Goal: Obtain resource: Download file/media

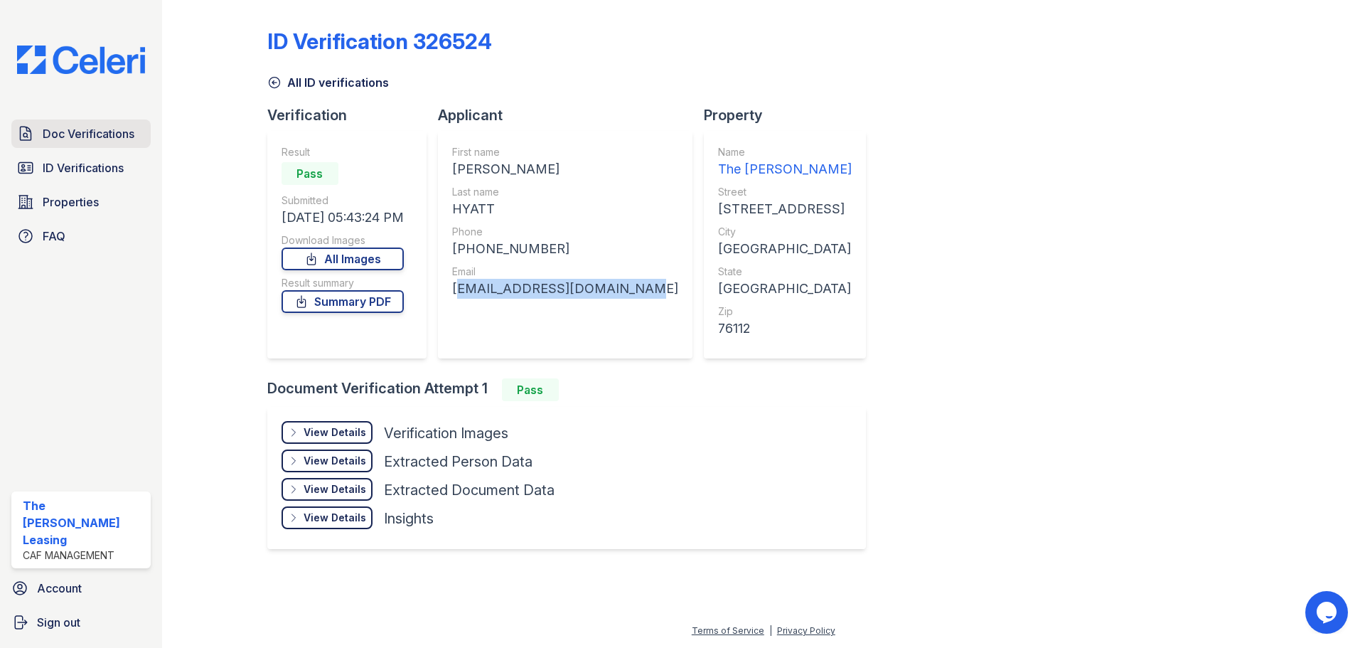
click at [91, 142] on span "Doc Verifications" at bounding box center [89, 133] width 92 height 17
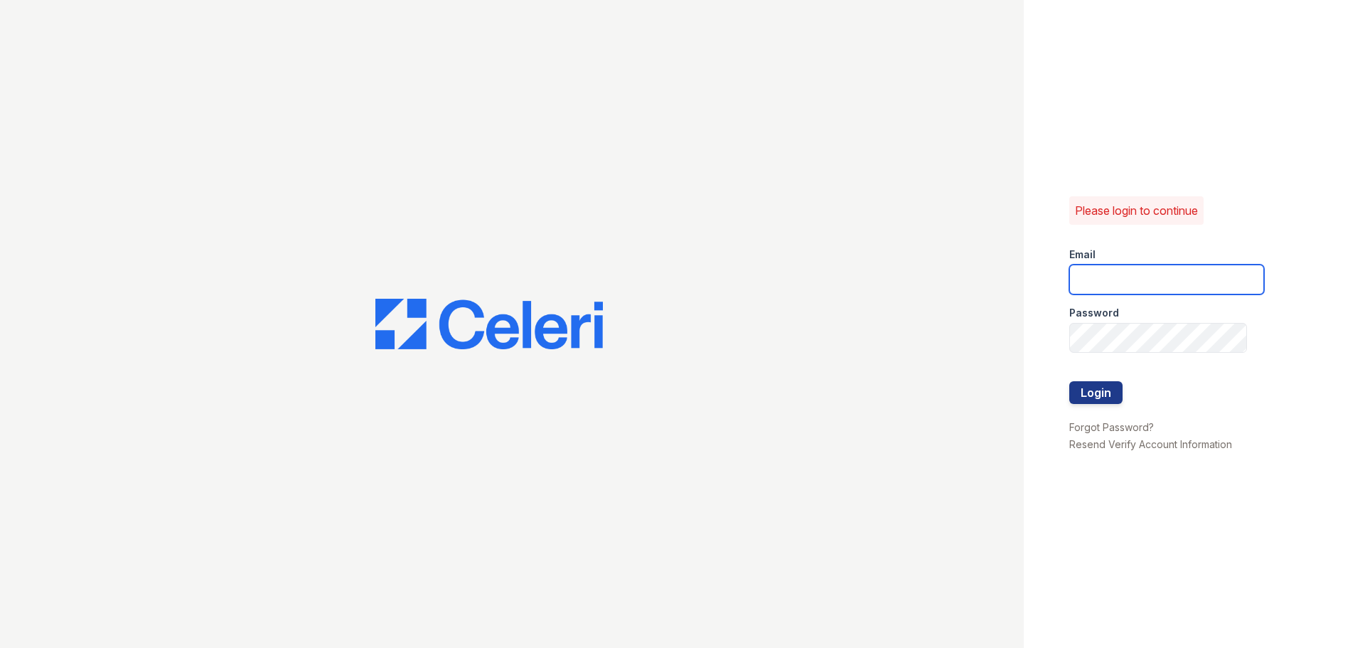
type input "[EMAIL_ADDRESS][DOMAIN_NAME]"
click at [1094, 402] on button "Login" at bounding box center [1095, 392] width 53 height 23
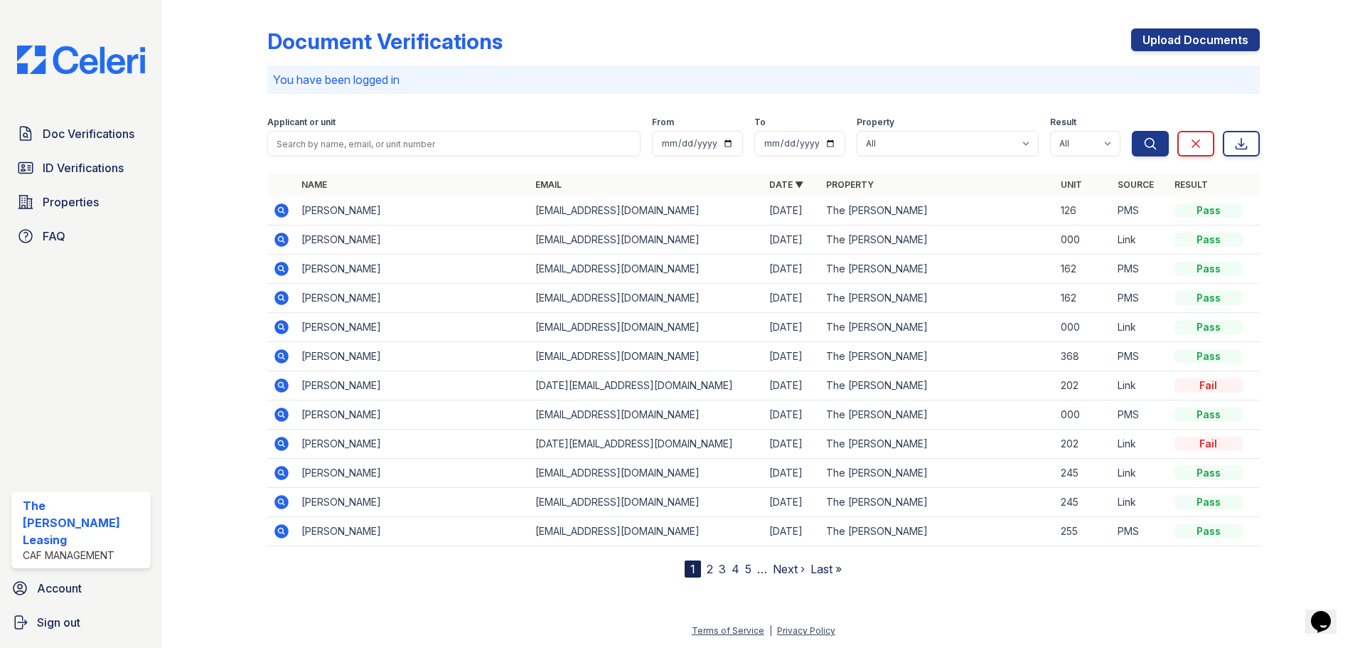
click at [285, 235] on icon at bounding box center [281, 239] width 14 height 14
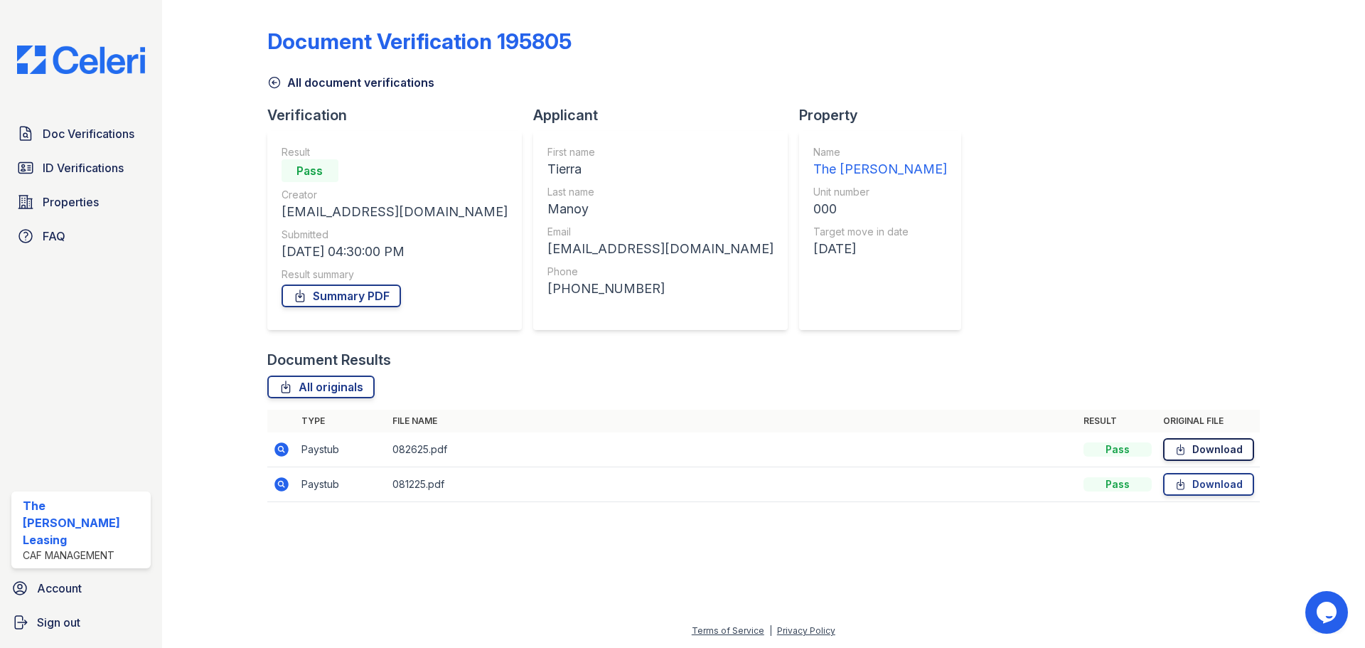
click at [1199, 449] on link "Download" at bounding box center [1208, 449] width 91 height 23
click at [1196, 490] on link "Download" at bounding box center [1208, 484] width 91 height 23
click at [1044, 239] on div "Document Verification 195805 All document verifications Verification Result Pas…" at bounding box center [763, 261] width 992 height 510
click at [308, 389] on link "All originals" at bounding box center [320, 386] width 107 height 23
click at [276, 85] on icon at bounding box center [274, 82] width 14 height 14
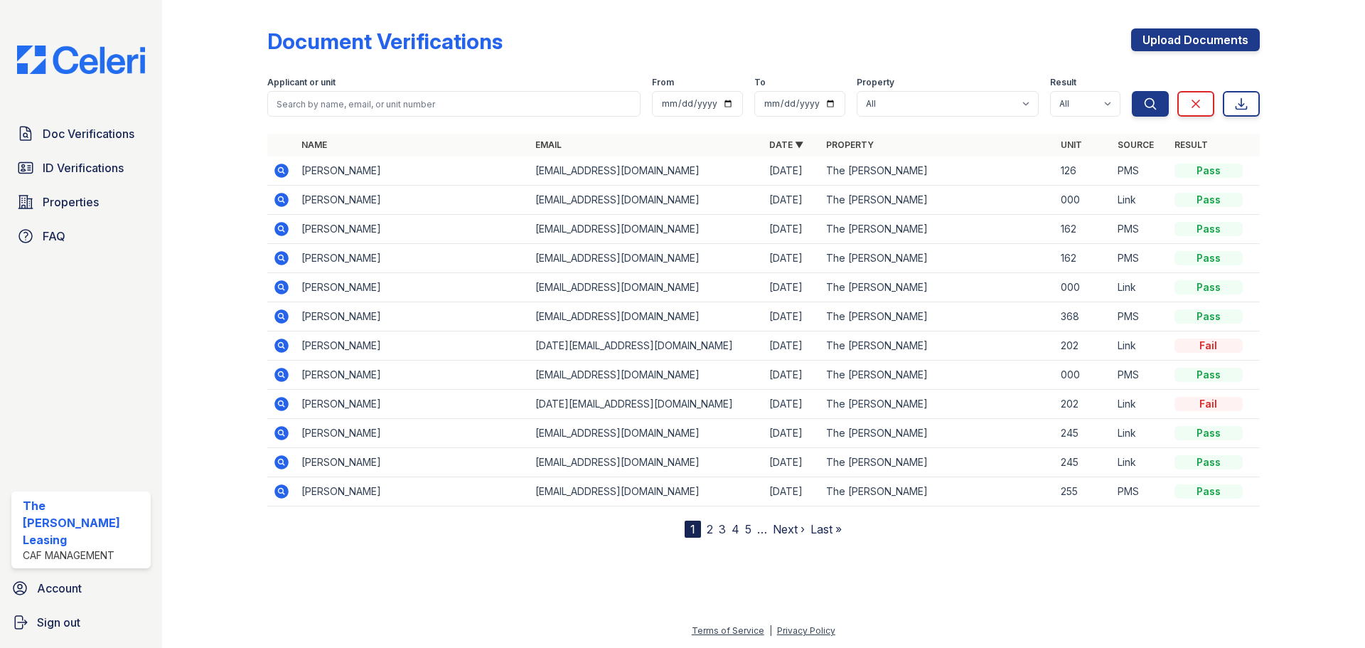
click at [283, 291] on icon at bounding box center [281, 287] width 14 height 14
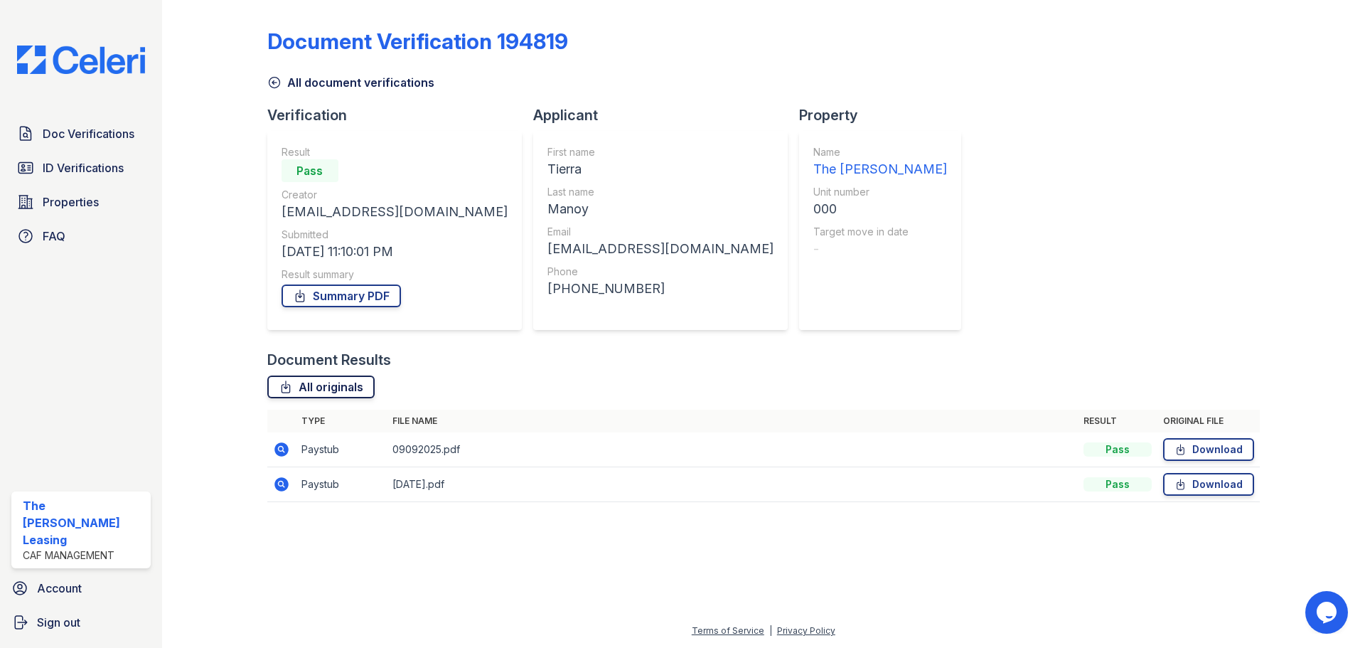
click at [363, 397] on link "All originals" at bounding box center [320, 386] width 107 height 23
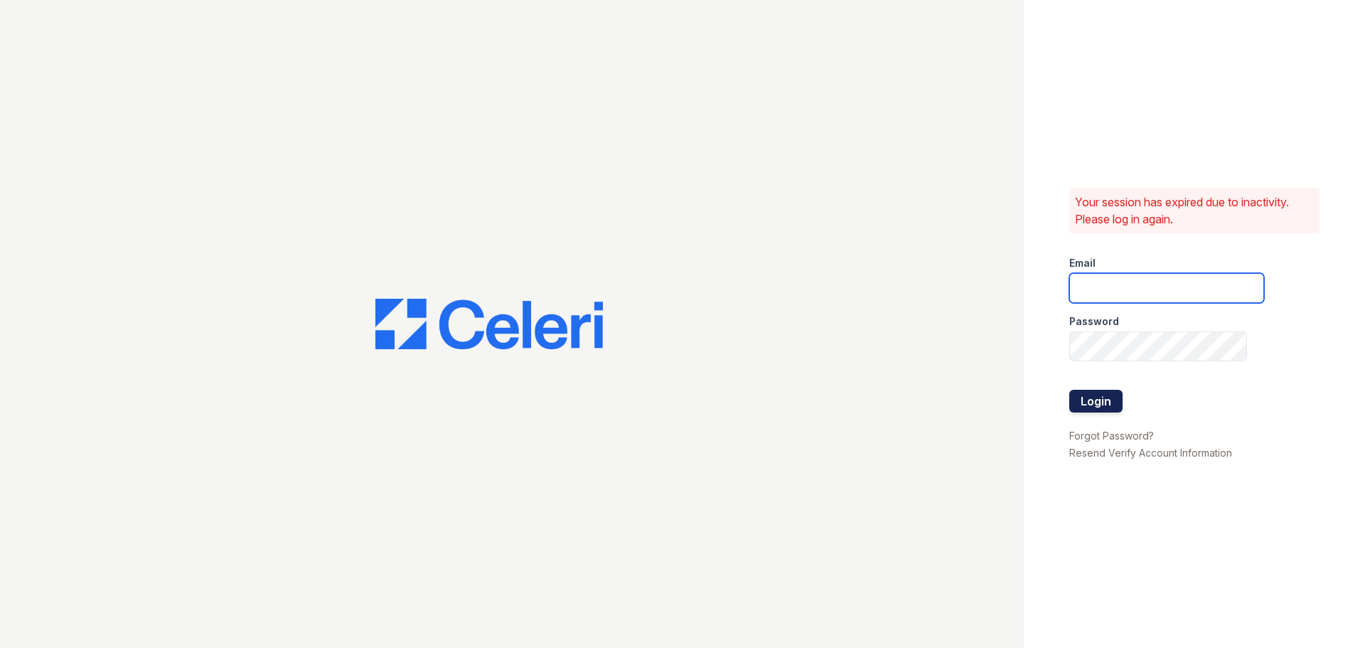
type input "[EMAIL_ADDRESS][DOMAIN_NAME]"
click at [1092, 405] on button "Login" at bounding box center [1095, 401] width 53 height 23
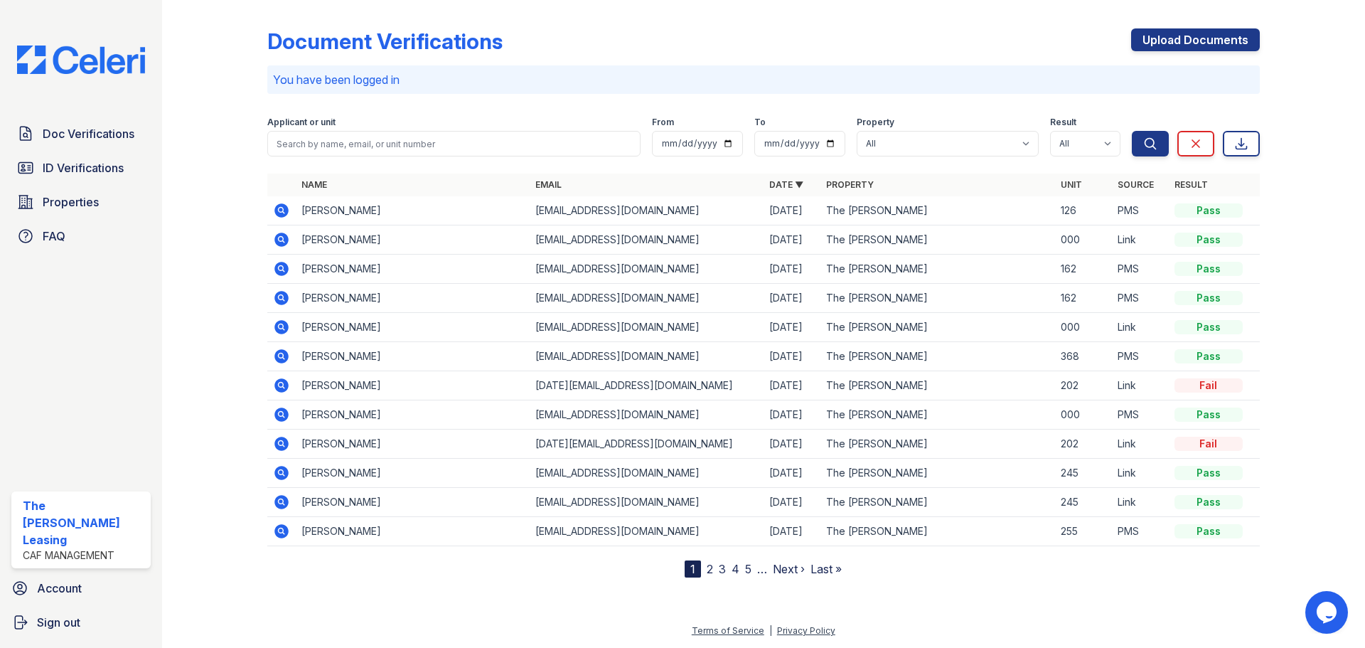
click at [278, 478] on icon at bounding box center [281, 473] width 14 height 14
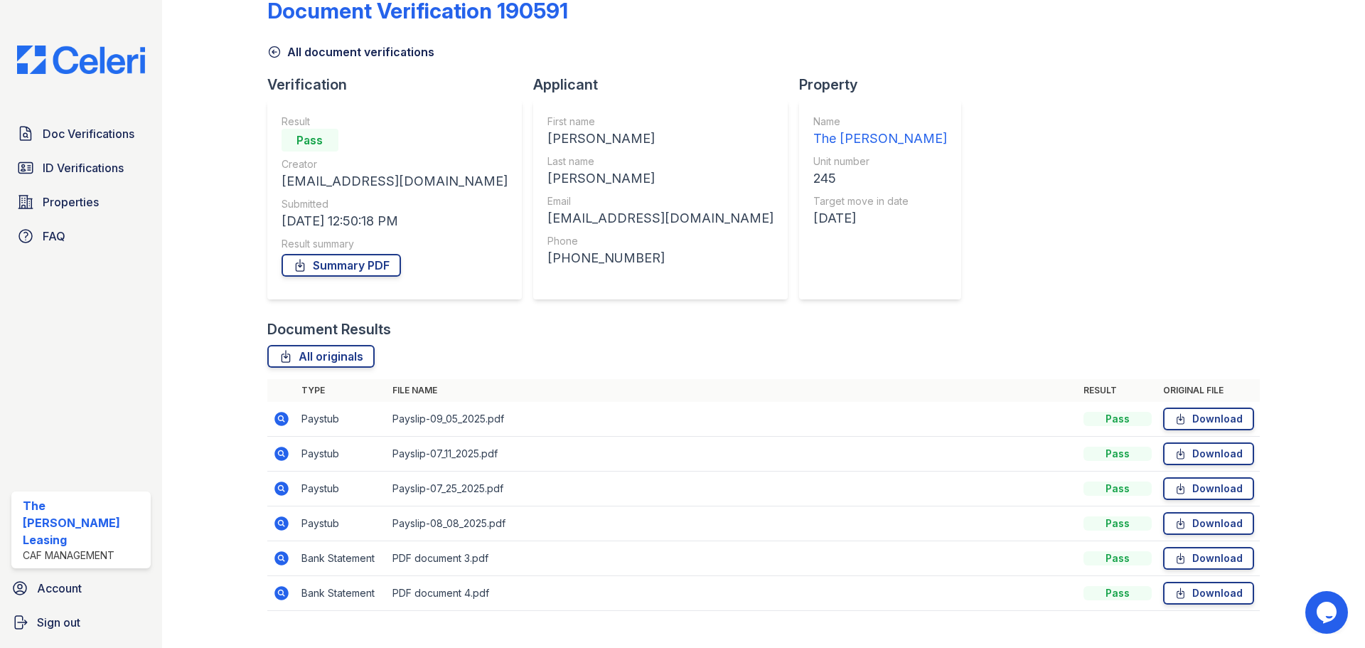
scroll to position [56, 0]
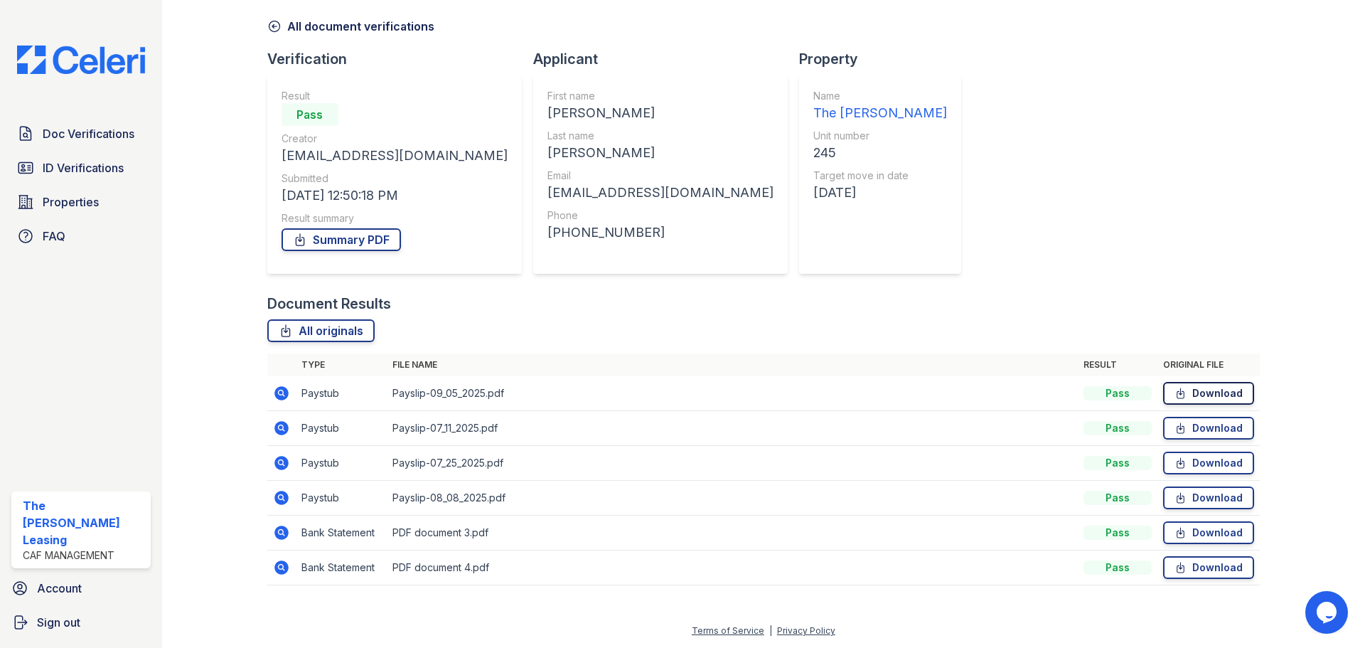
click at [1193, 394] on link "Download" at bounding box center [1208, 393] width 91 height 23
click at [1192, 424] on link "Download" at bounding box center [1208, 428] width 91 height 23
click at [1192, 463] on link "Download" at bounding box center [1208, 462] width 91 height 23
click at [1205, 498] on link "Download" at bounding box center [1208, 497] width 91 height 23
click at [1207, 530] on link "Download" at bounding box center [1208, 532] width 91 height 23
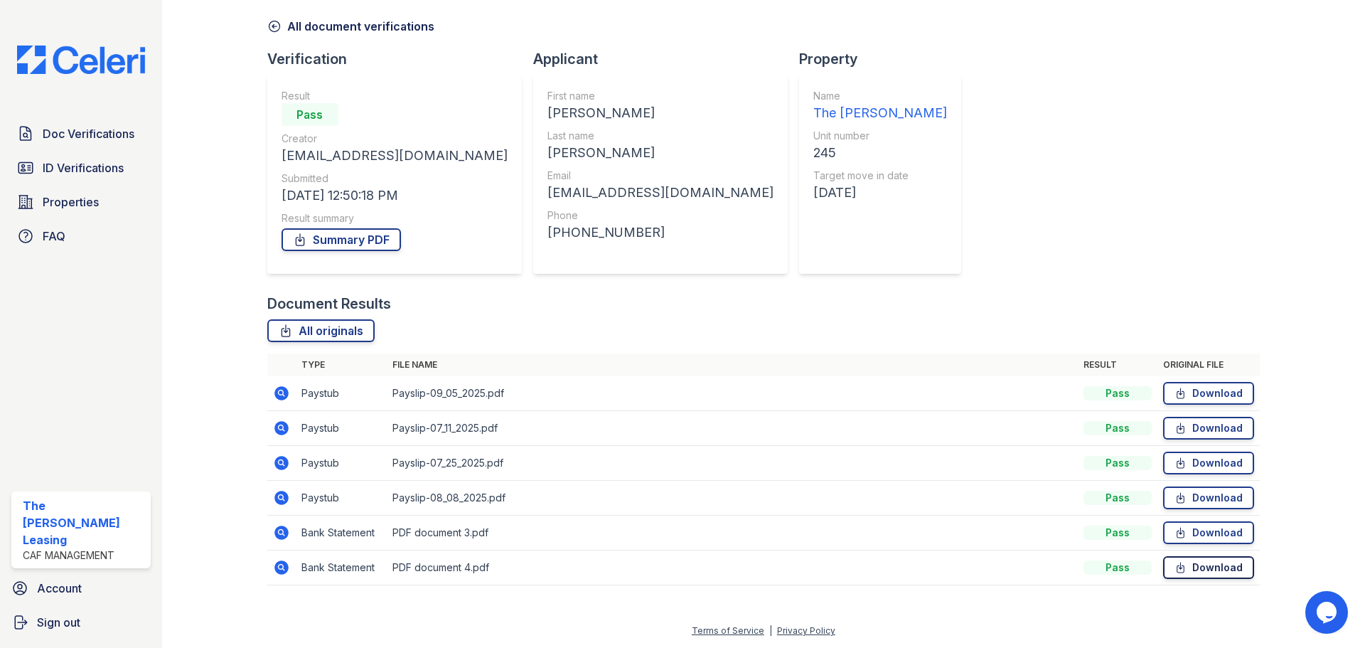
click at [1214, 567] on link "Download" at bounding box center [1208, 567] width 91 height 23
click at [1206, 570] on link "Download" at bounding box center [1208, 567] width 91 height 23
click at [1215, 529] on link "Download" at bounding box center [1208, 532] width 91 height 23
click at [1174, 496] on icon at bounding box center [1180, 497] width 12 height 14
